Goal: Find contact information: Find contact information

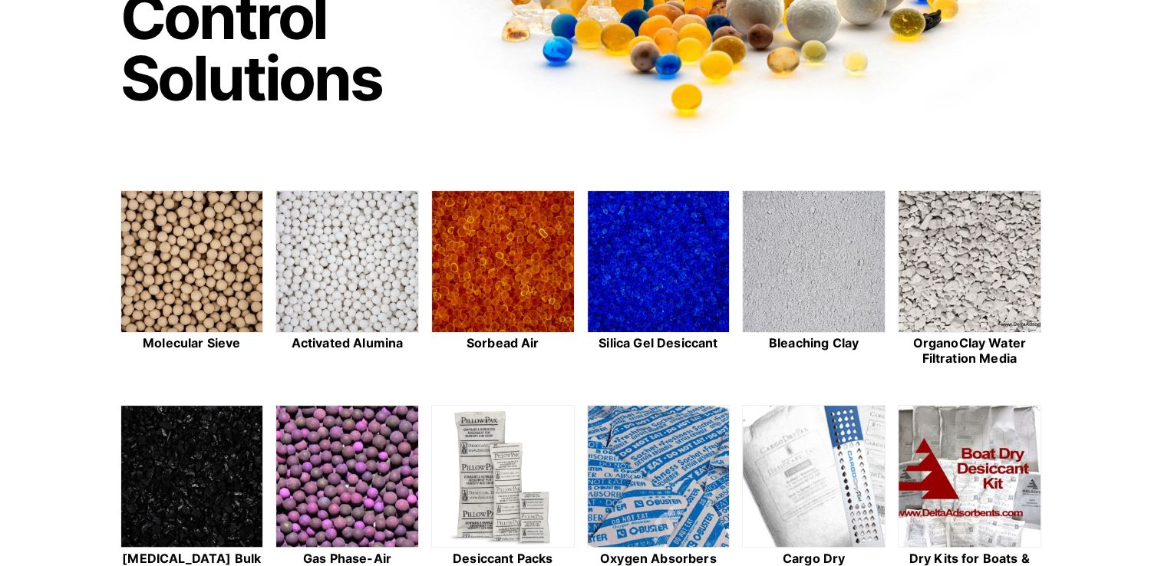
scroll to position [384, 0]
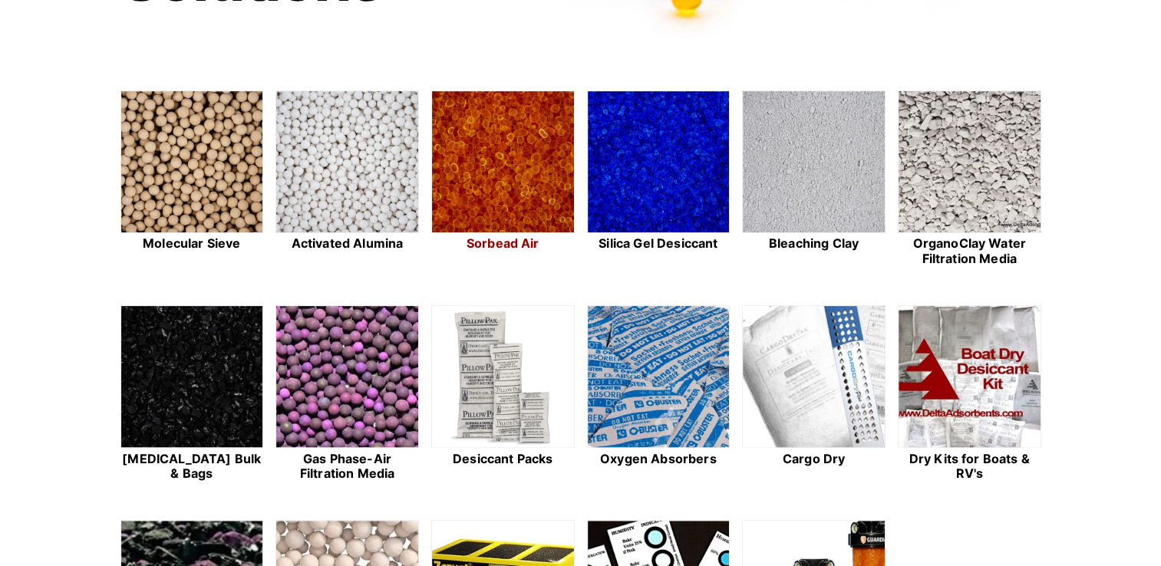
click at [478, 167] on img at bounding box center [503, 162] width 142 height 143
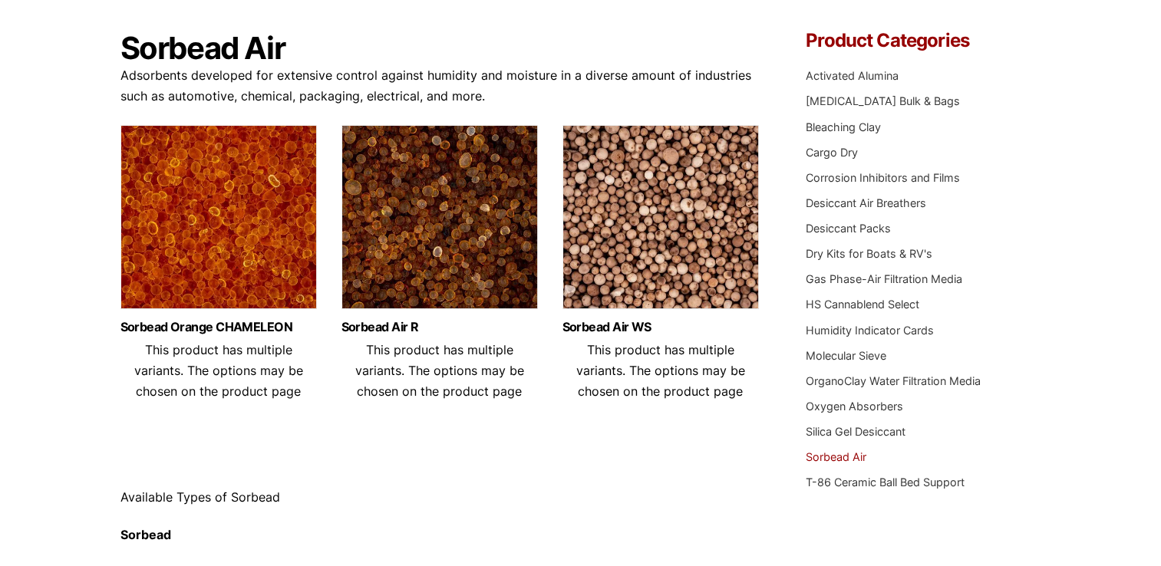
scroll to position [137, 0]
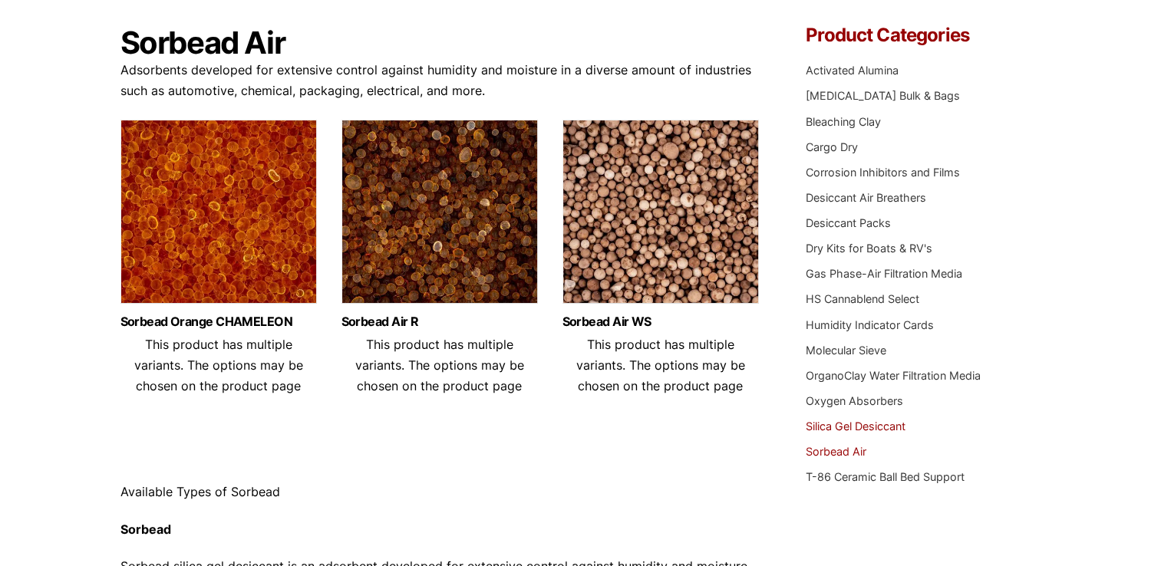
click at [881, 425] on link "Silica Gel Desiccant" at bounding box center [855, 426] width 100 height 13
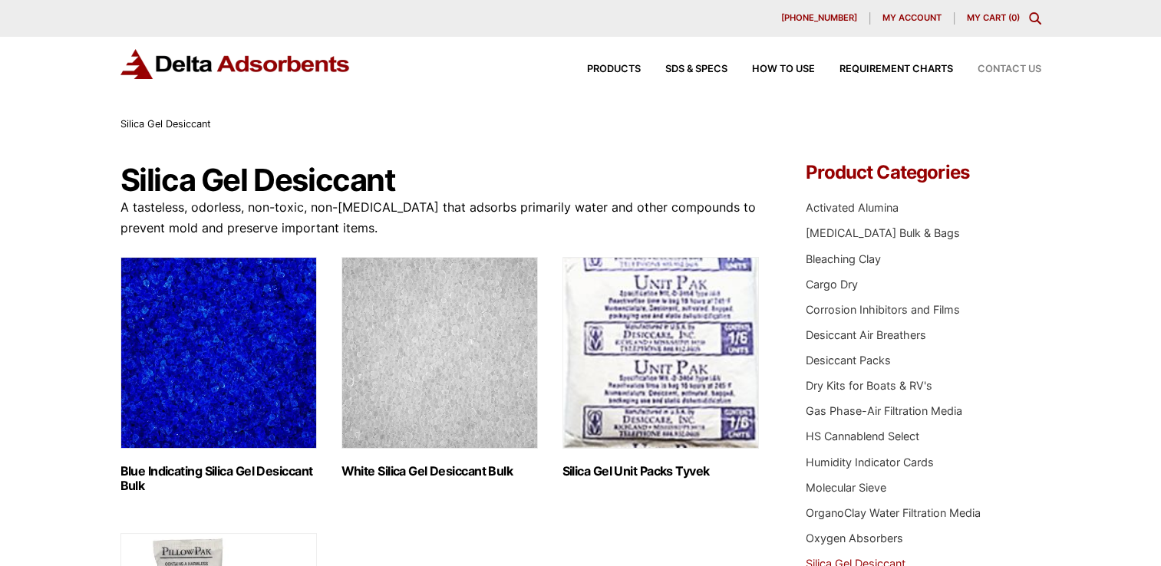
click at [1003, 66] on span "Contact Us" at bounding box center [1009, 69] width 64 height 10
